Goal: Task Accomplishment & Management: Manage account settings

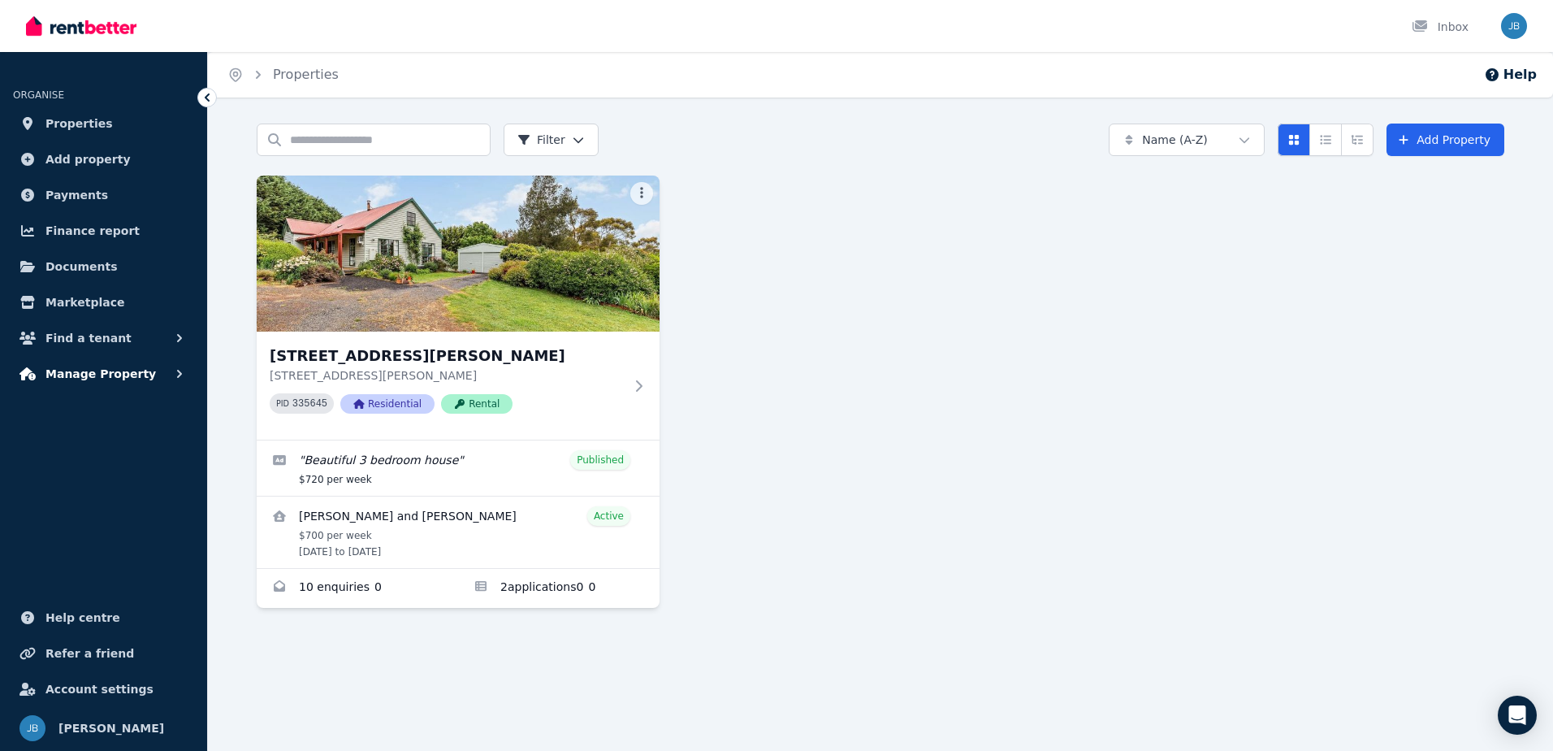
click at [90, 374] on span "Manage Property" at bounding box center [100, 373] width 110 height 19
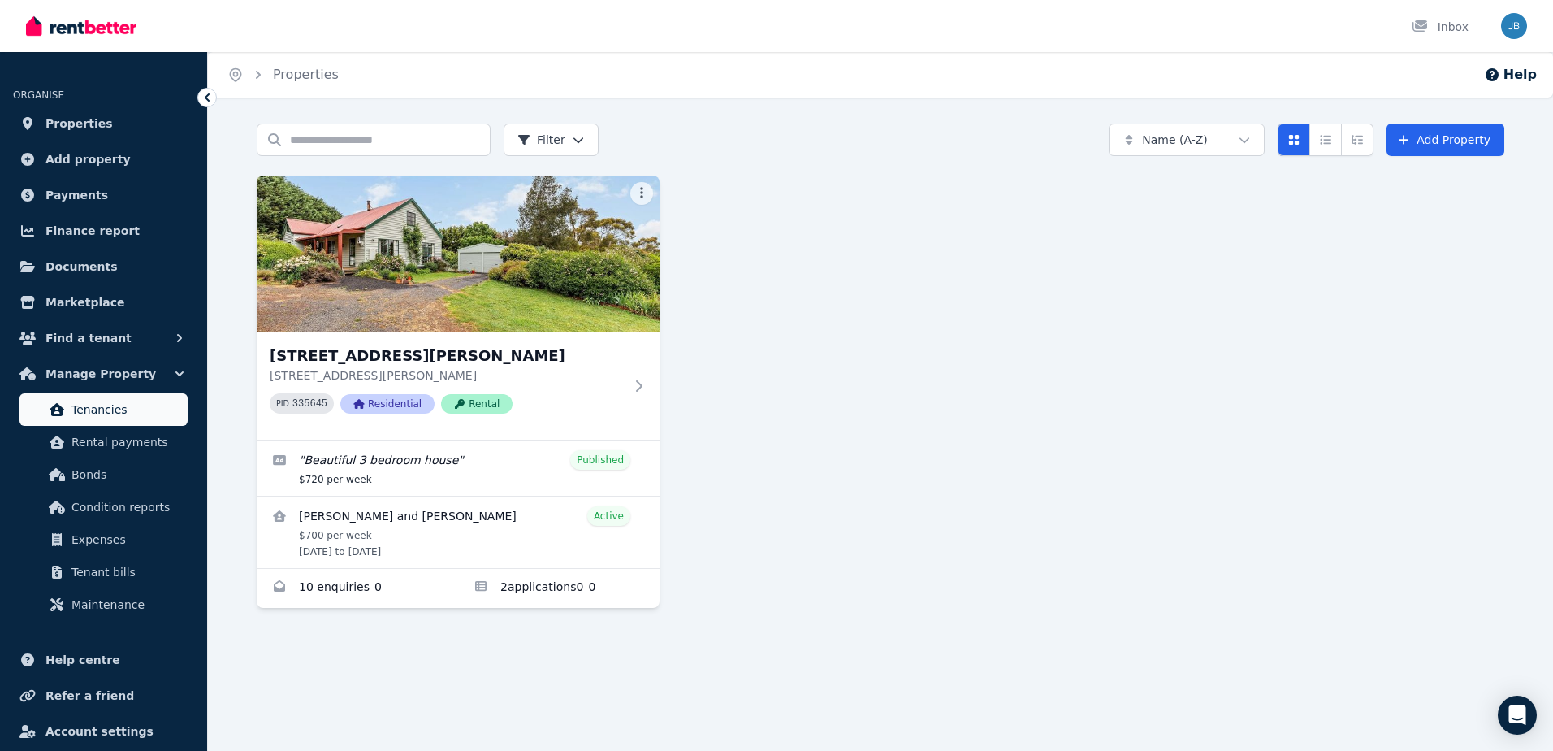
click at [103, 417] on span "Tenancies" at bounding box center [126, 409] width 110 height 19
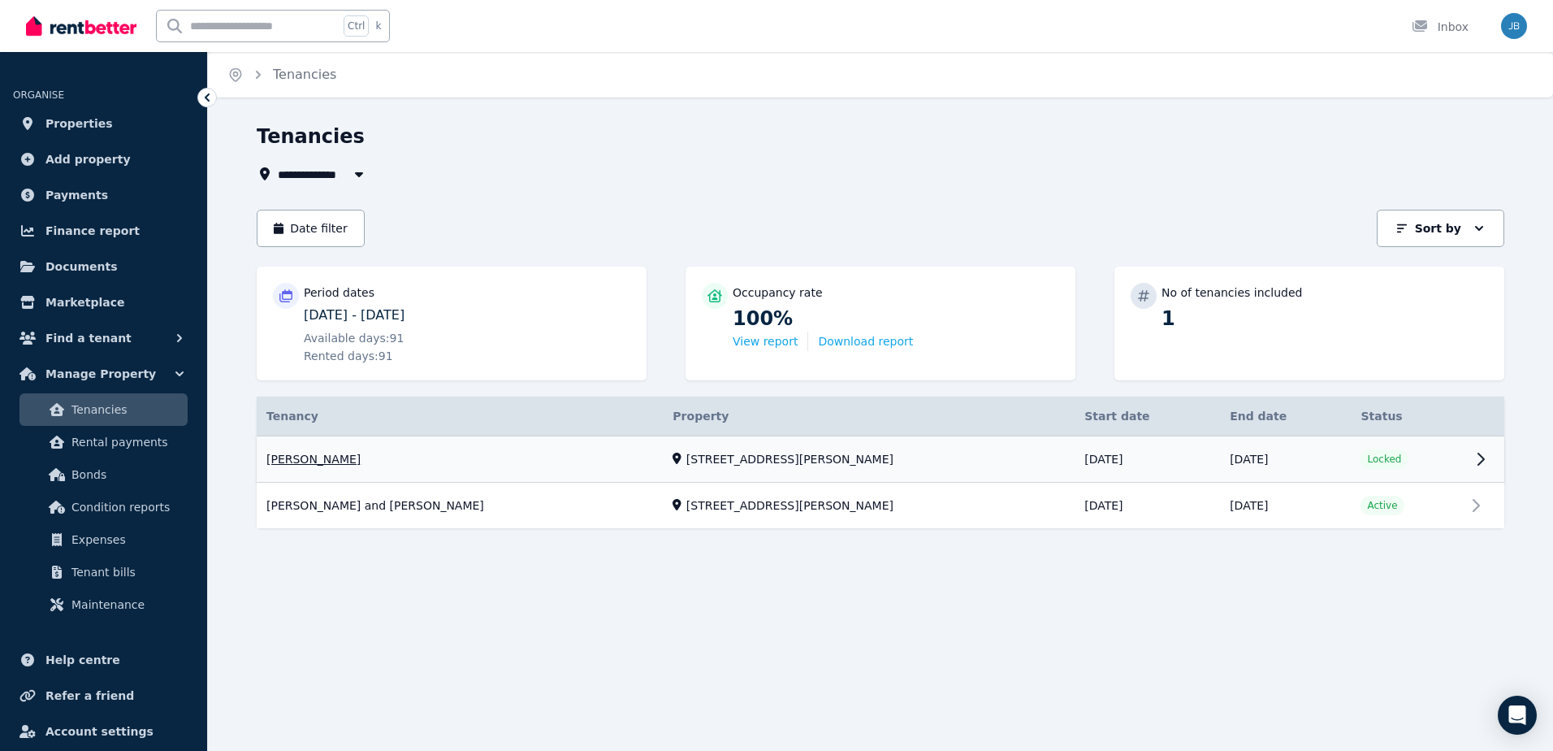
click at [1473, 460] on link "View property details" at bounding box center [881, 459] width 1248 height 46
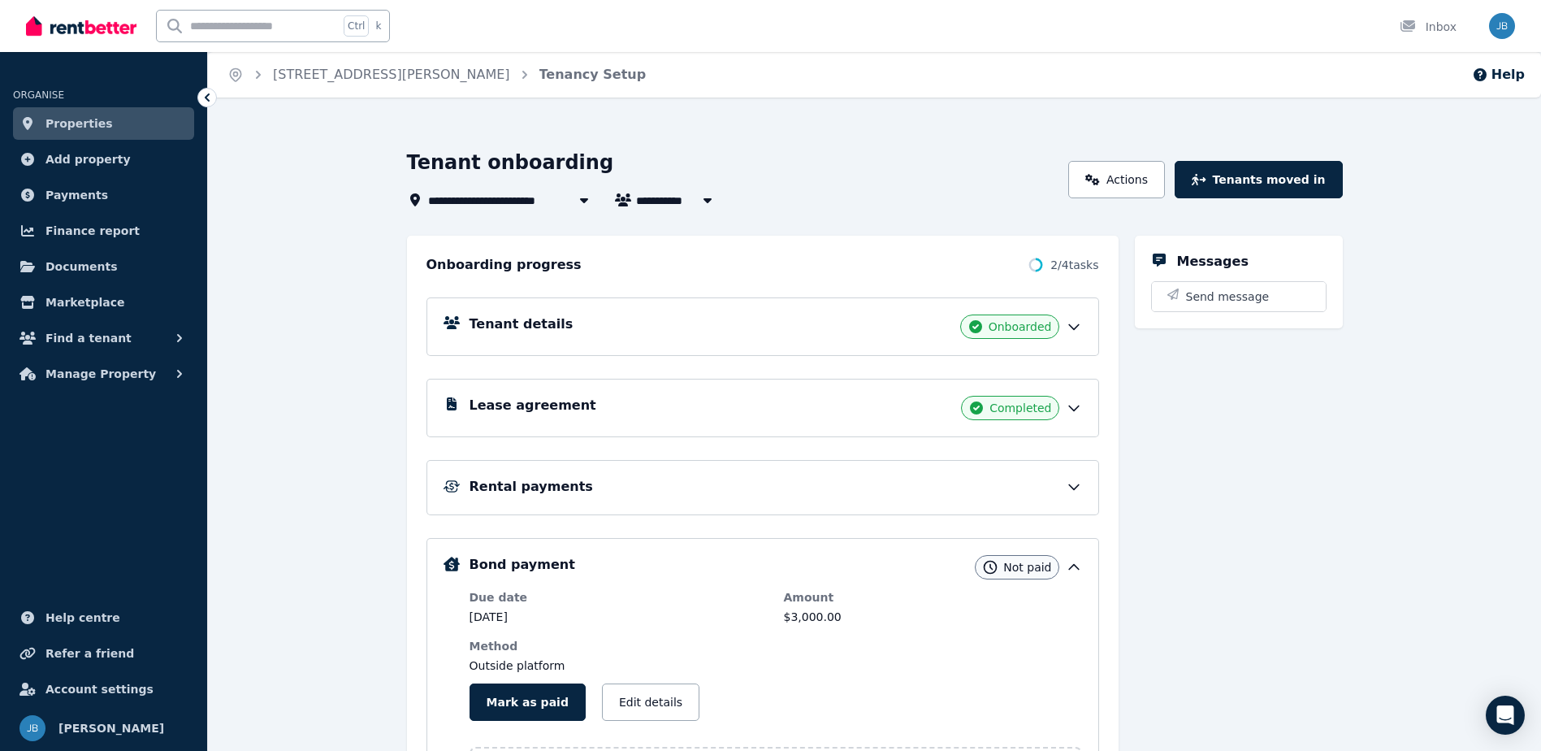
click at [1077, 412] on icon at bounding box center [1074, 408] width 16 height 16
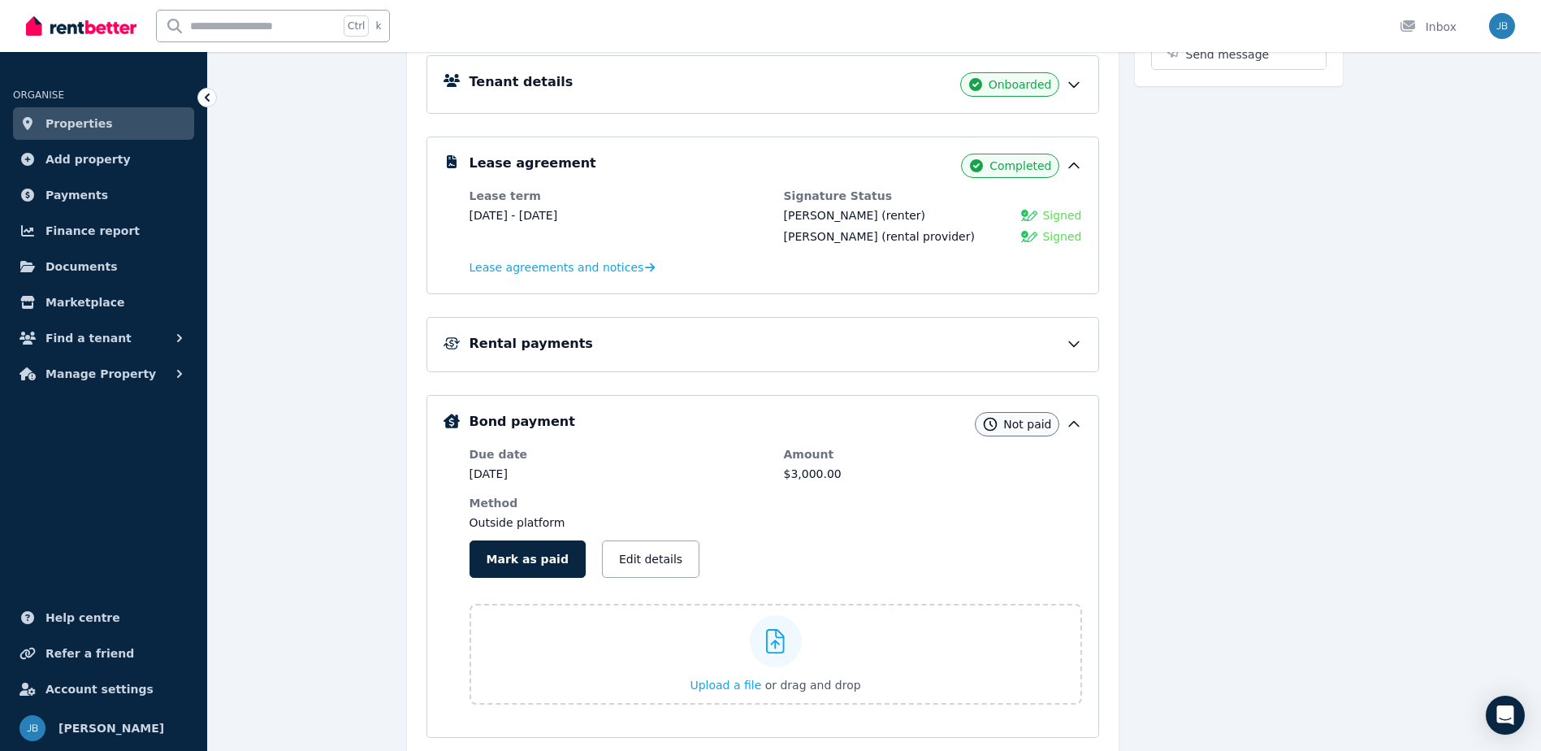
scroll to position [244, 0]
click at [1074, 345] on icon at bounding box center [1074, 342] width 10 height 5
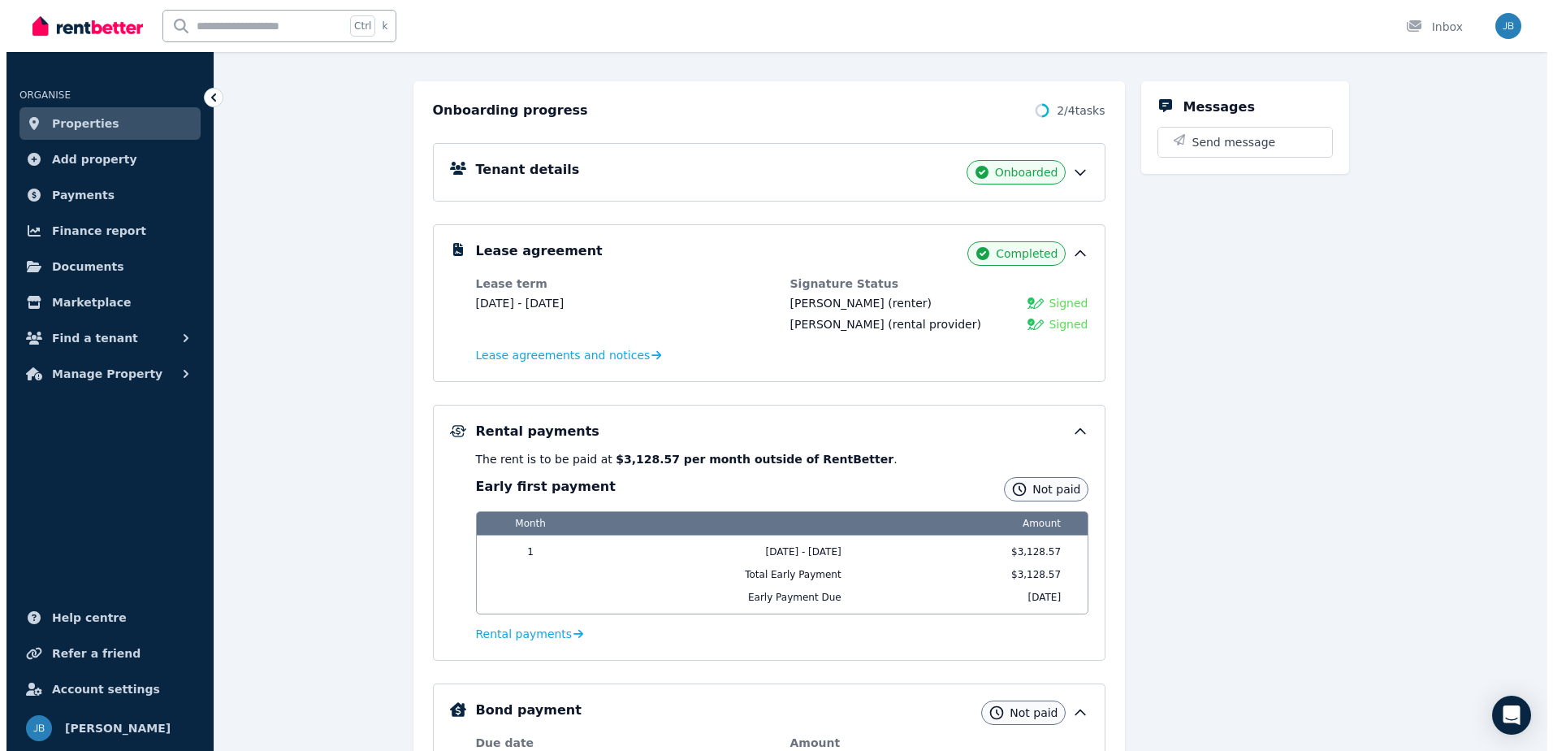
scroll to position [0, 0]
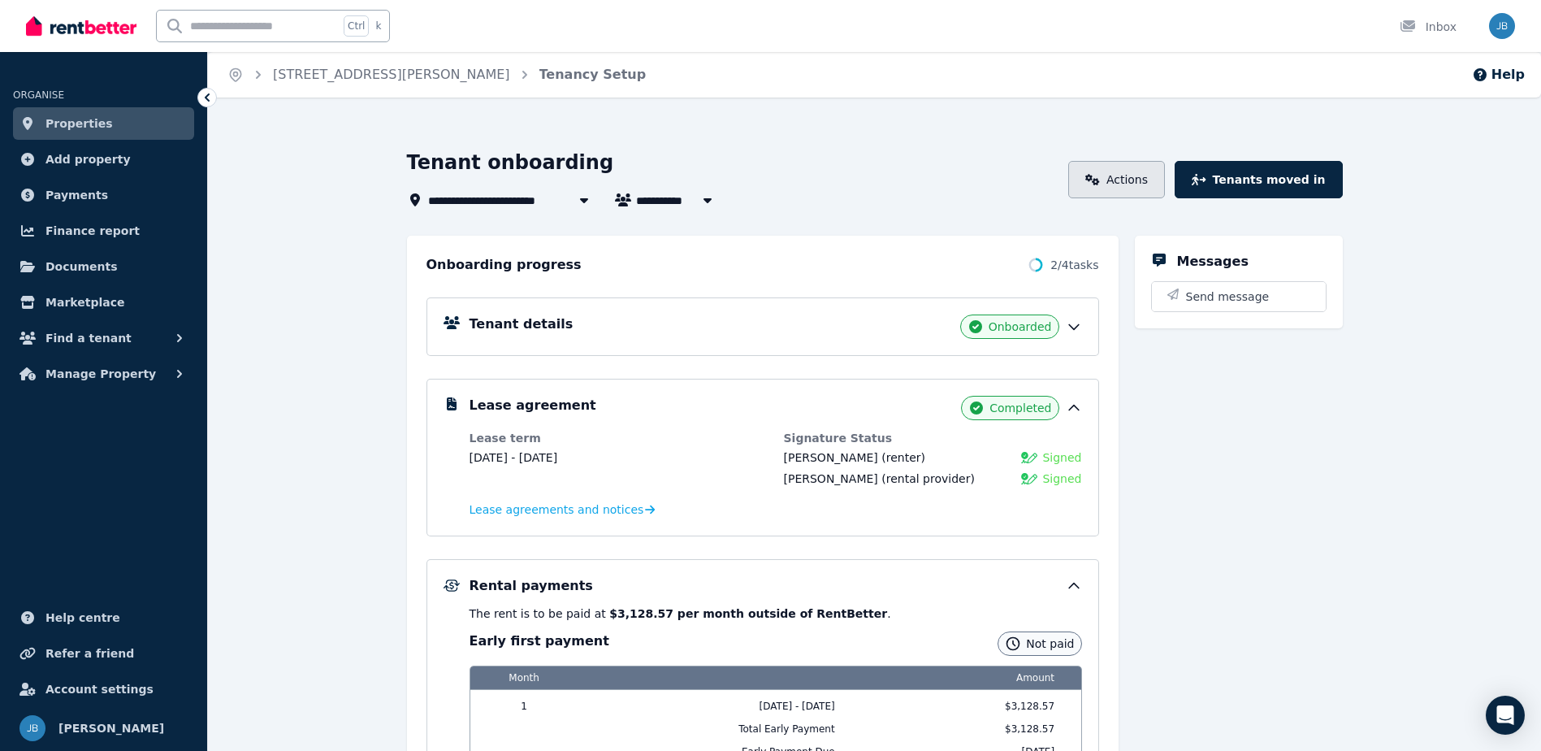
click at [1141, 181] on link "Actions" at bounding box center [1116, 179] width 97 height 37
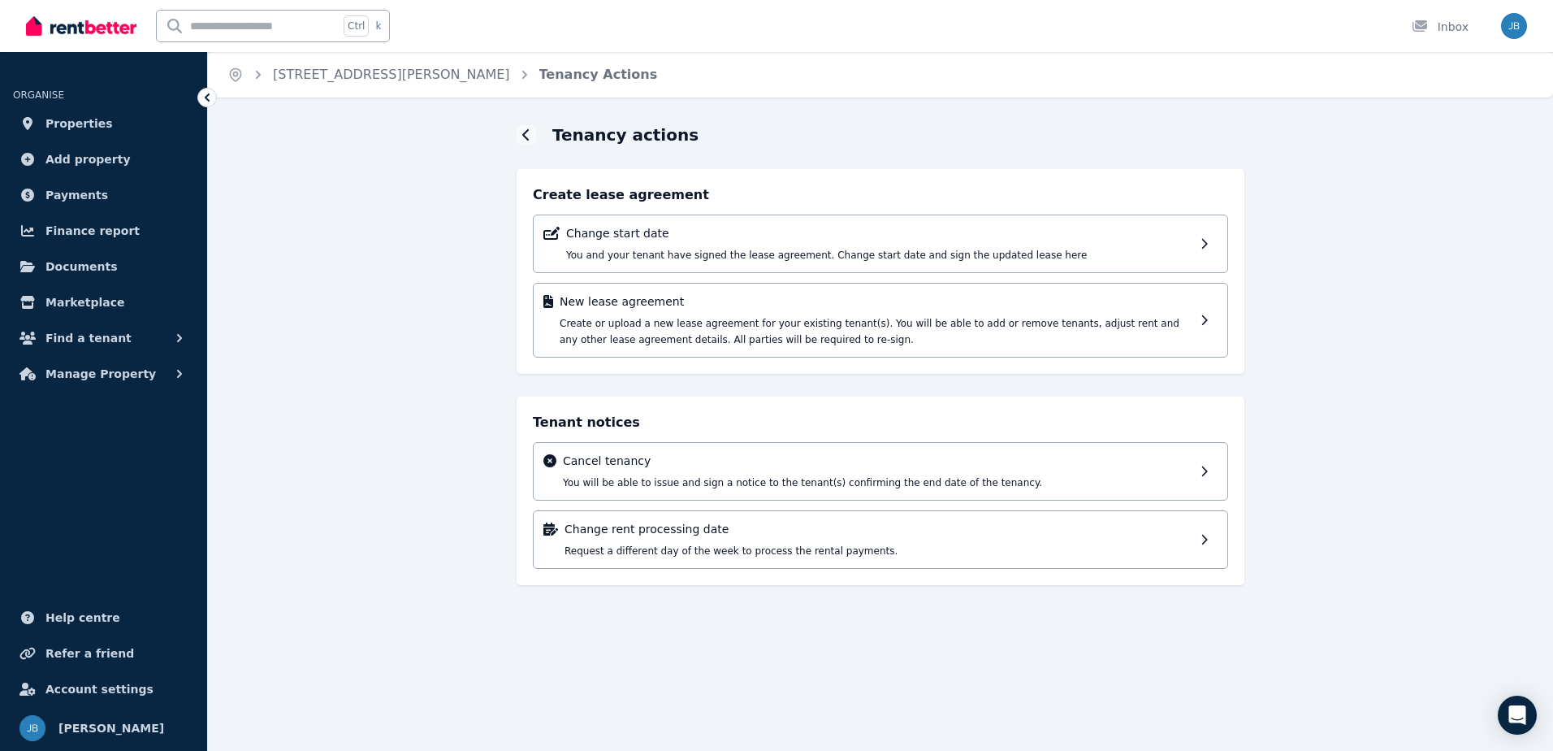
click at [208, 97] on icon at bounding box center [207, 97] width 16 height 16
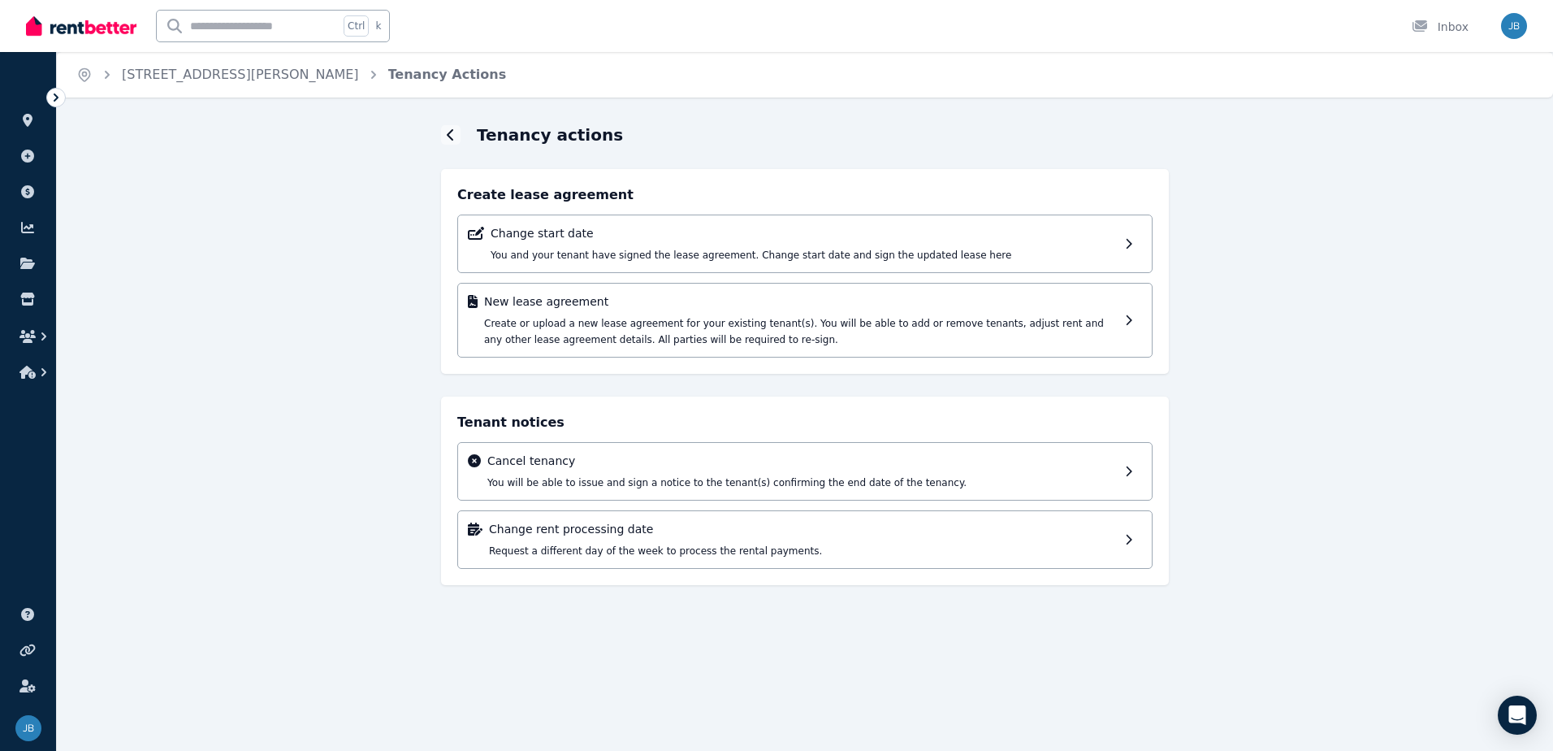
click at [56, 94] on icon at bounding box center [56, 97] width 16 height 16
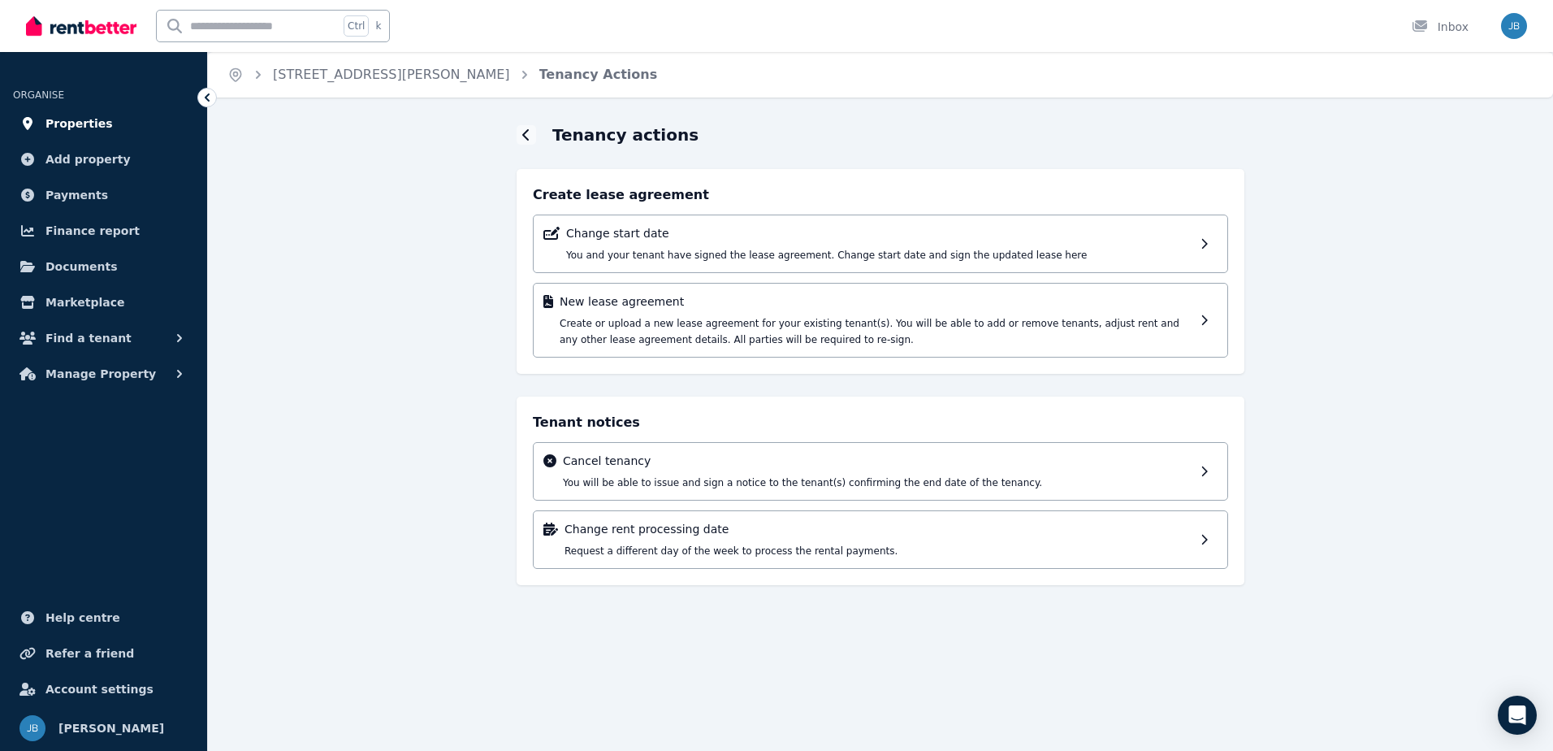
click at [70, 125] on span "Properties" at bounding box center [78, 123] width 67 height 19
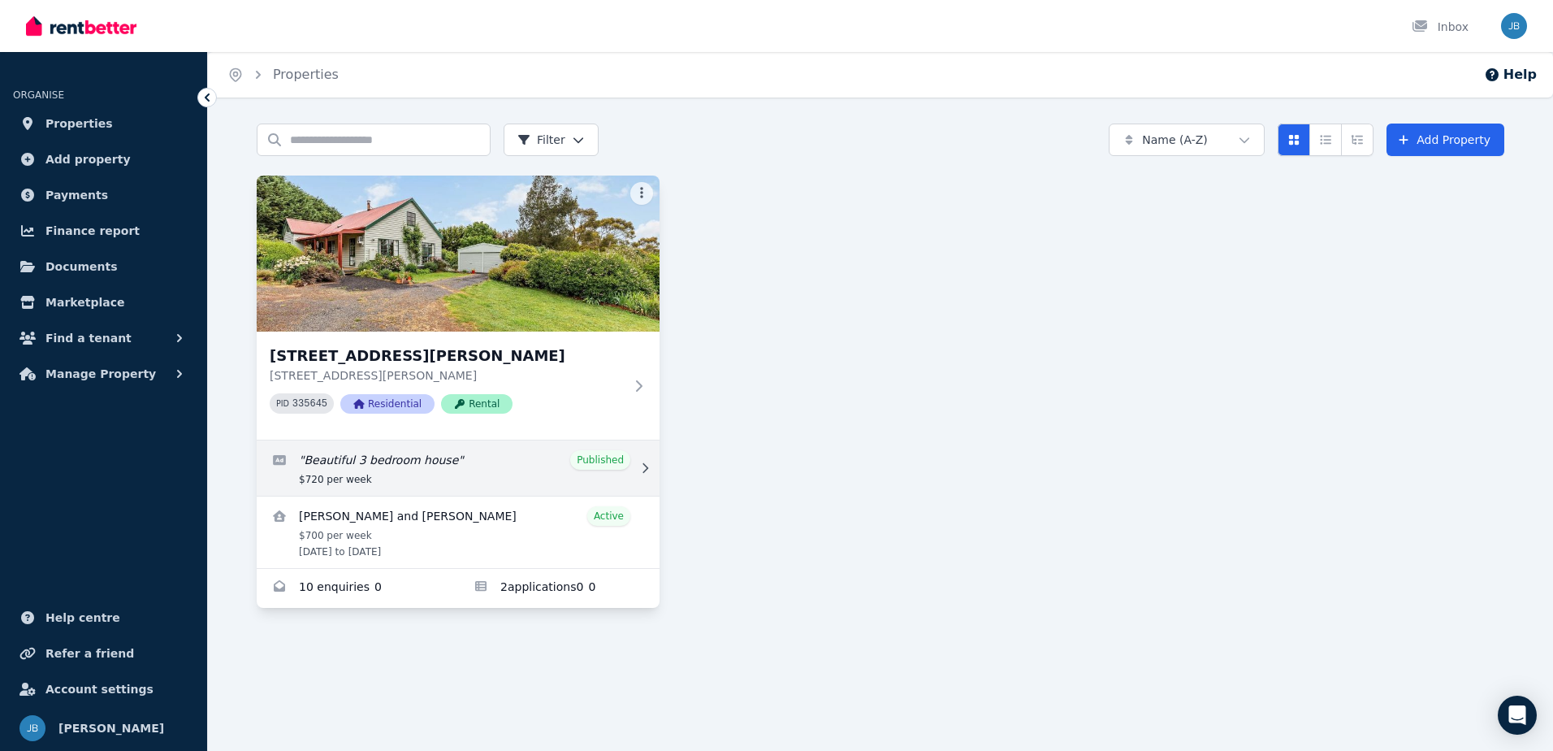
click at [606, 461] on link "Edit listing: Beautiful 3 bedroom house" at bounding box center [458, 467] width 403 height 55
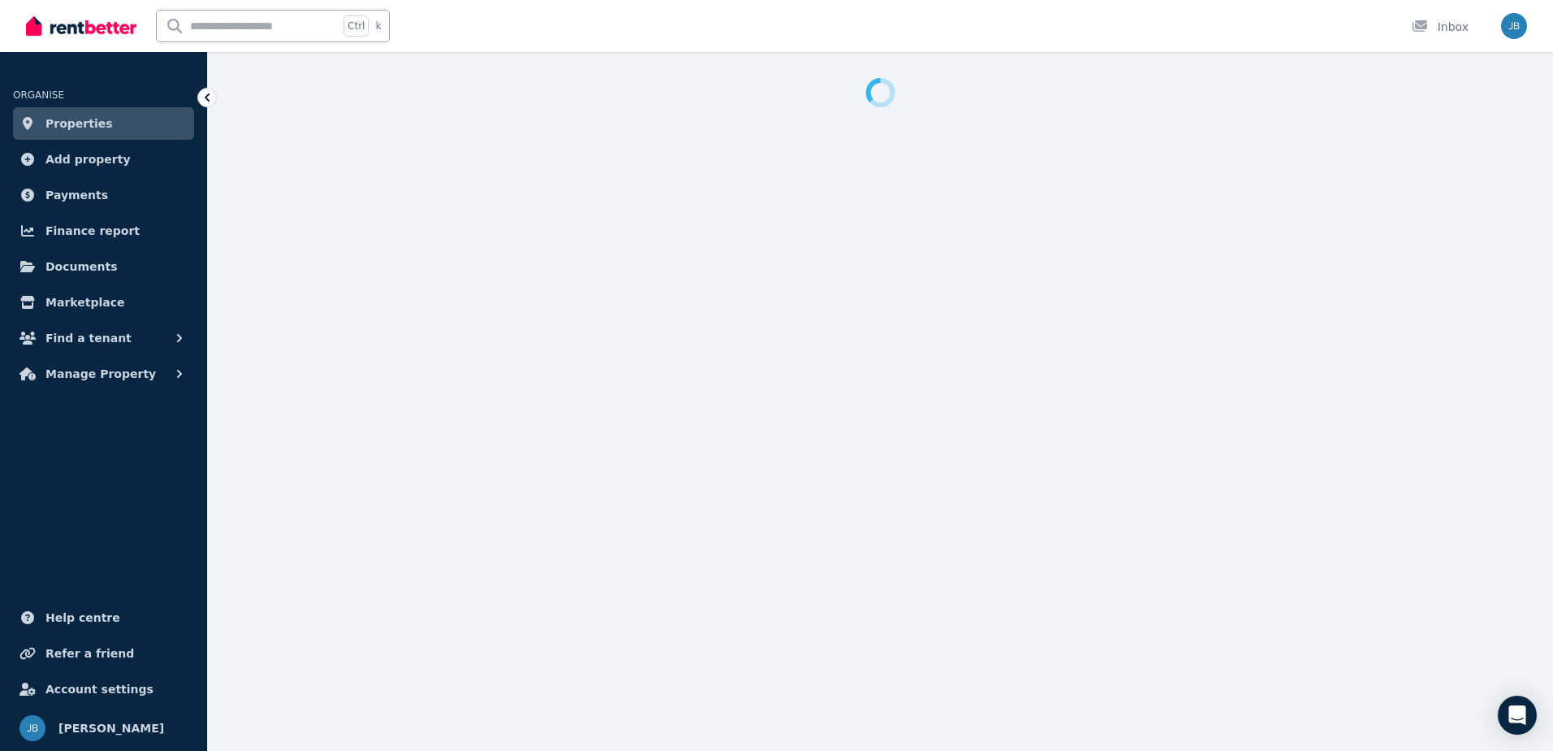
select select "**********"
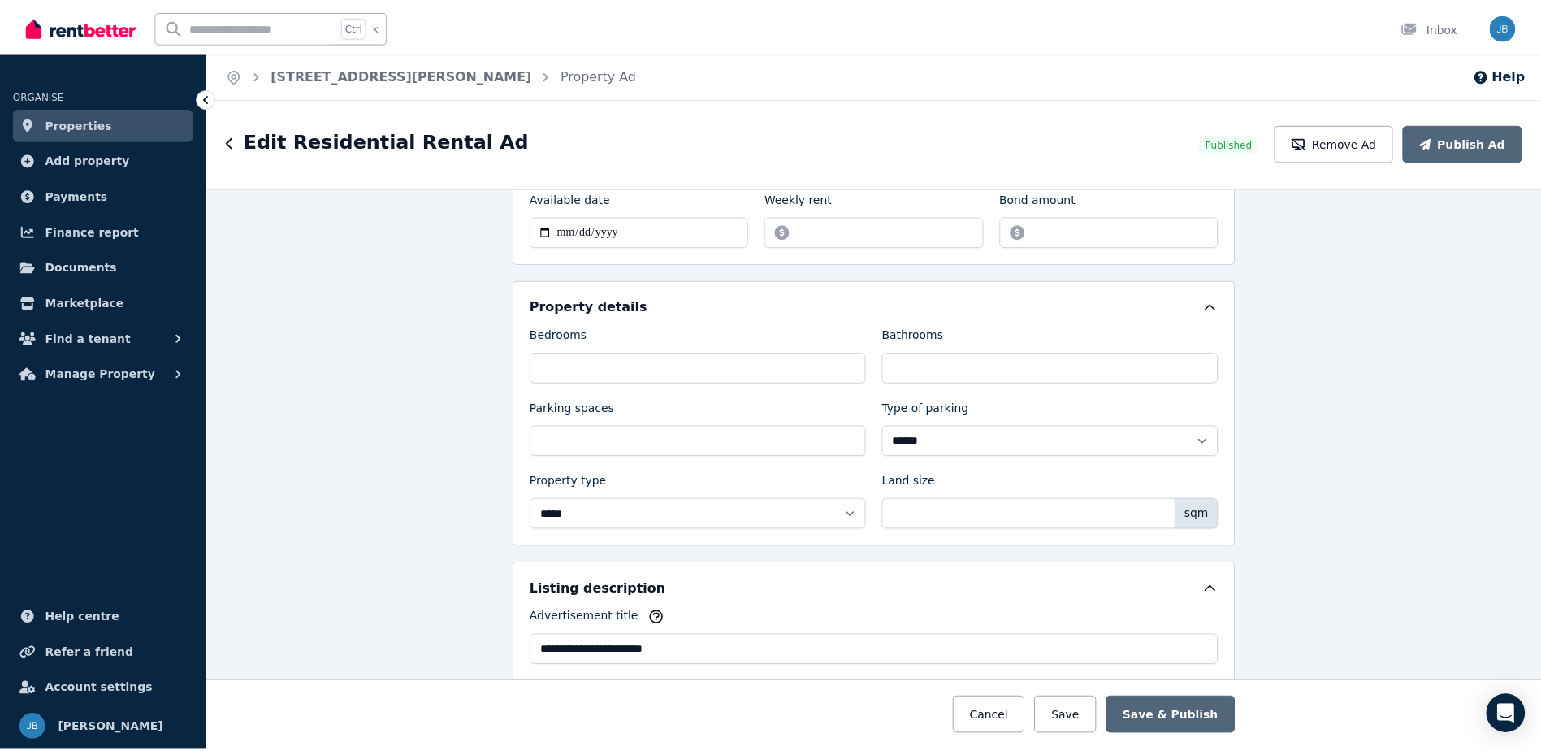
scroll to position [534, 0]
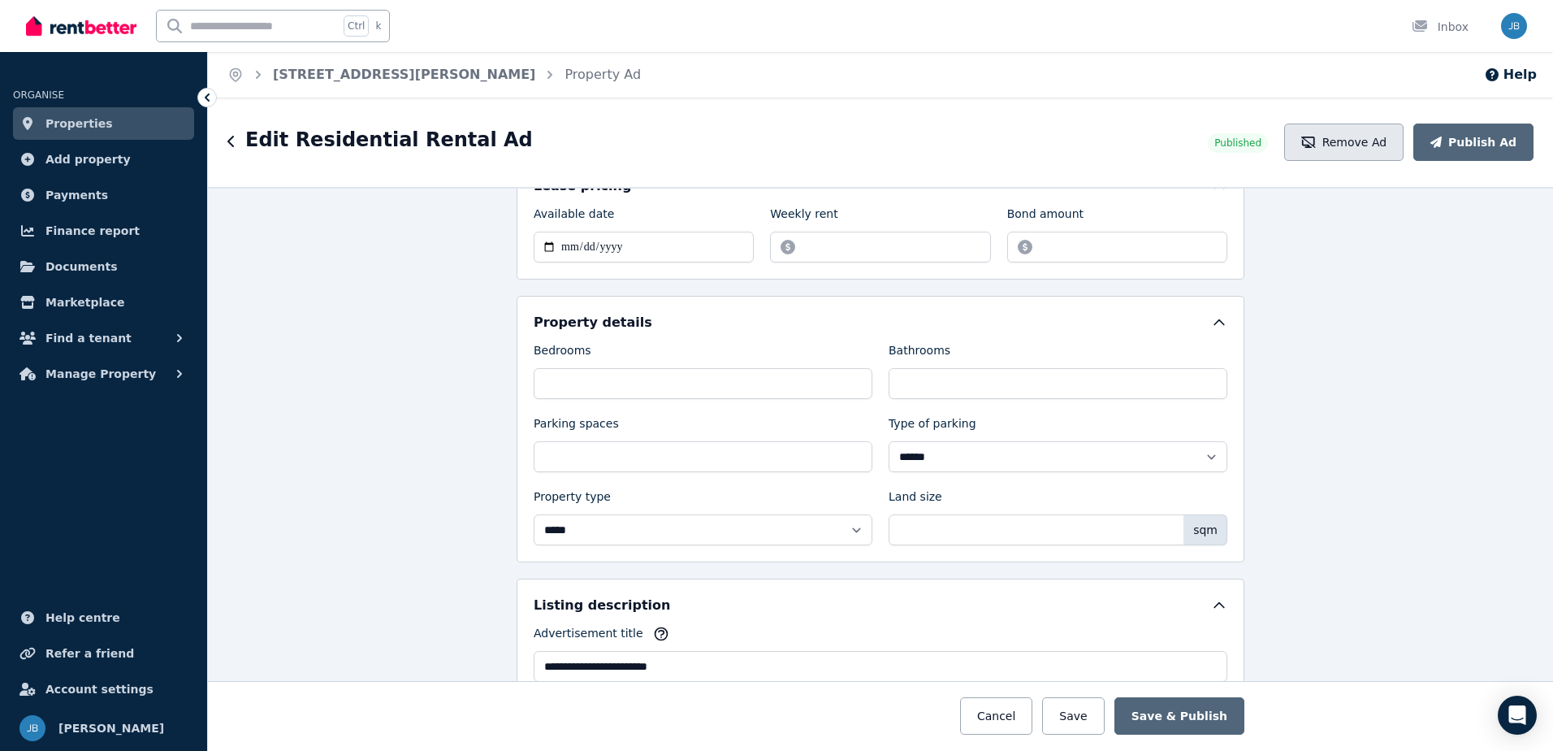
click at [1361, 136] on button "Remove Ad" at bounding box center [1343, 141] width 119 height 37
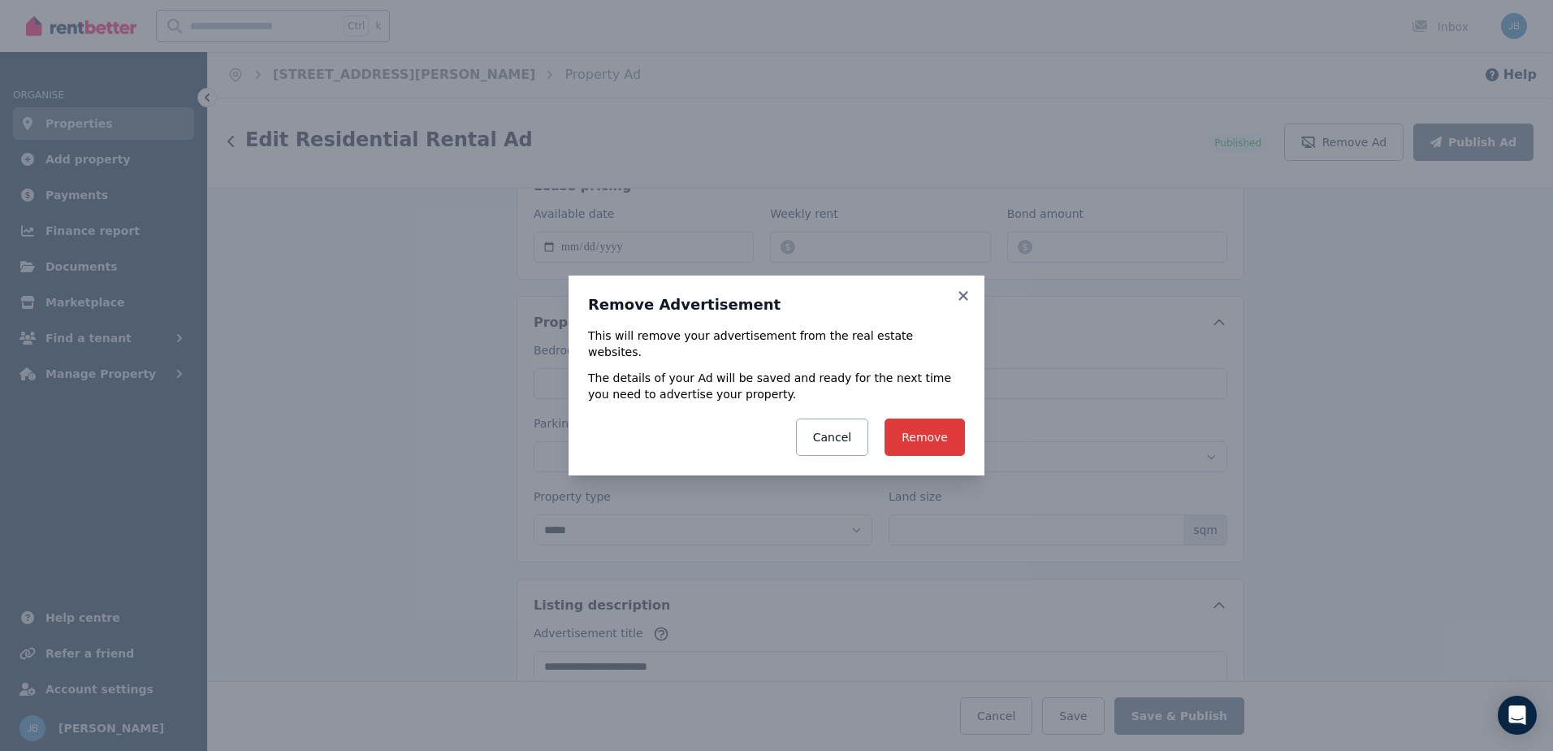
click at [924, 424] on button "Remove" at bounding box center [925, 436] width 80 height 37
